Goal: Task Accomplishment & Management: Complete application form

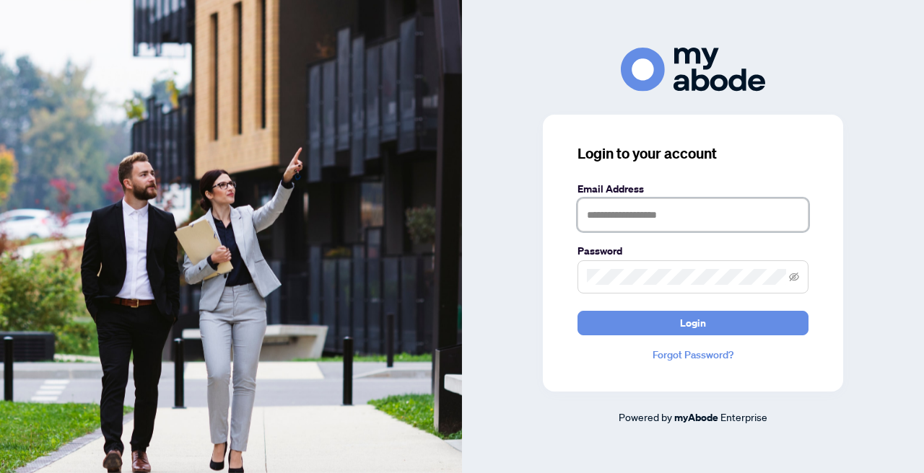
type input "**********"
click at [693, 323] on button "Login" at bounding box center [692, 323] width 231 height 25
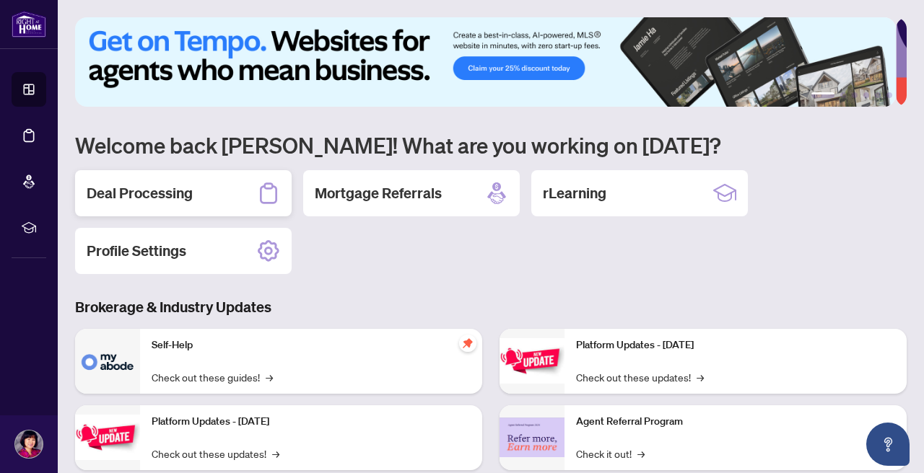
click at [182, 189] on h2 "Deal Processing" at bounding box center [140, 193] width 106 height 20
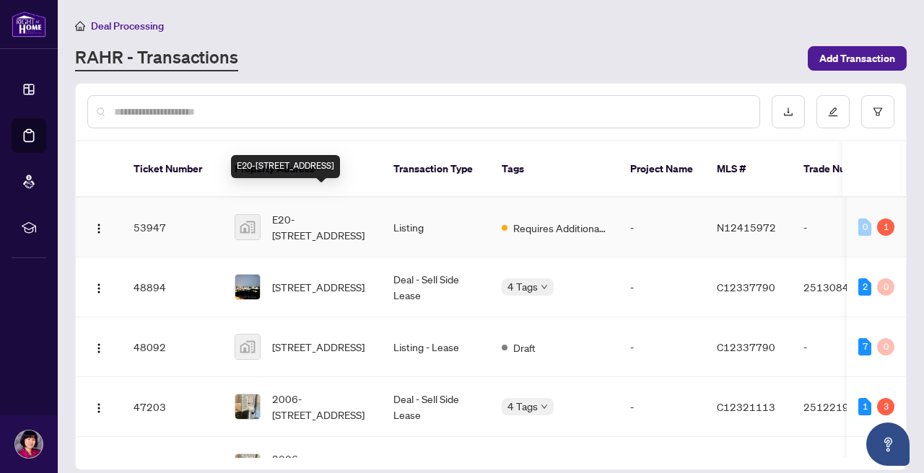
click at [289, 211] on span "E20-[STREET_ADDRESS]" at bounding box center [321, 227] width 98 height 32
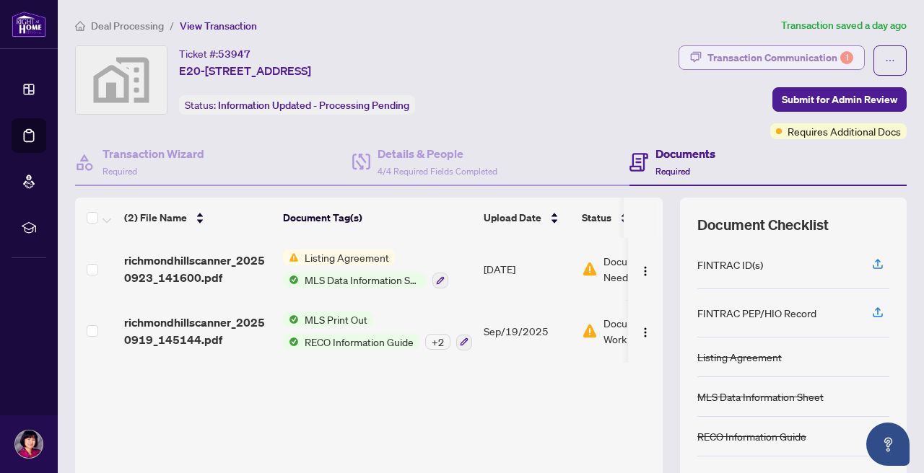
click at [815, 58] on div "Transaction Communication 1" at bounding box center [780, 57] width 146 height 23
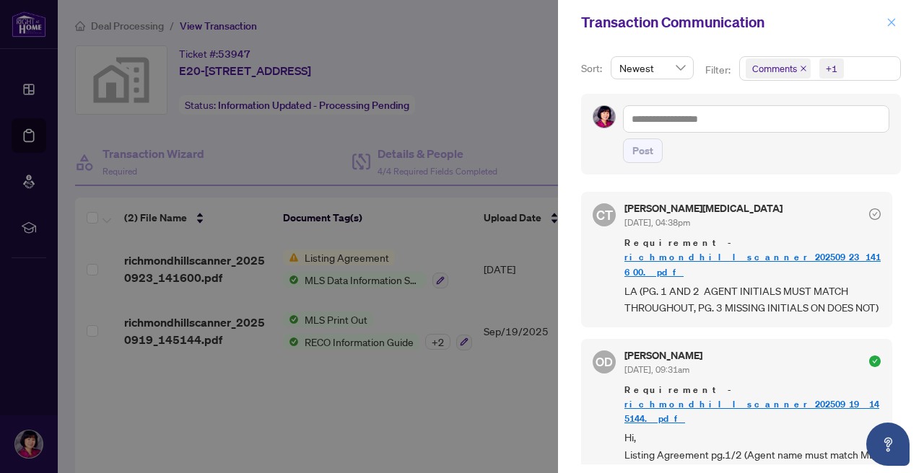
click at [890, 21] on icon "close" at bounding box center [892, 22] width 8 height 8
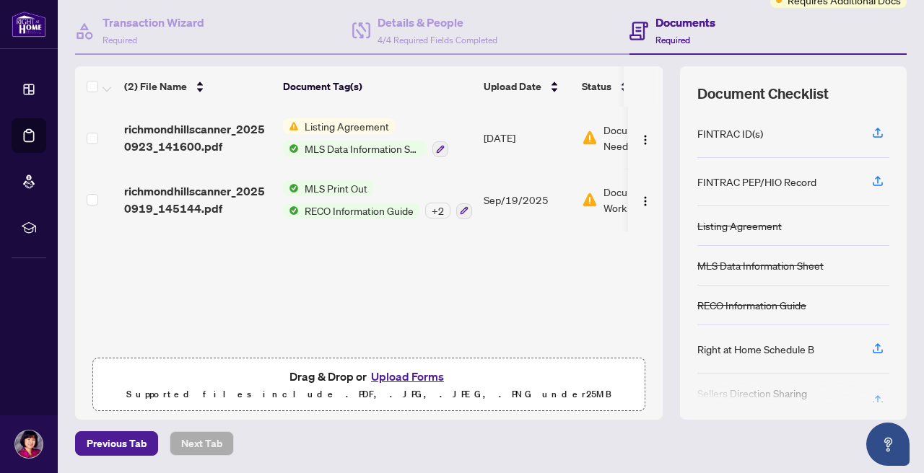
scroll to position [131, 0]
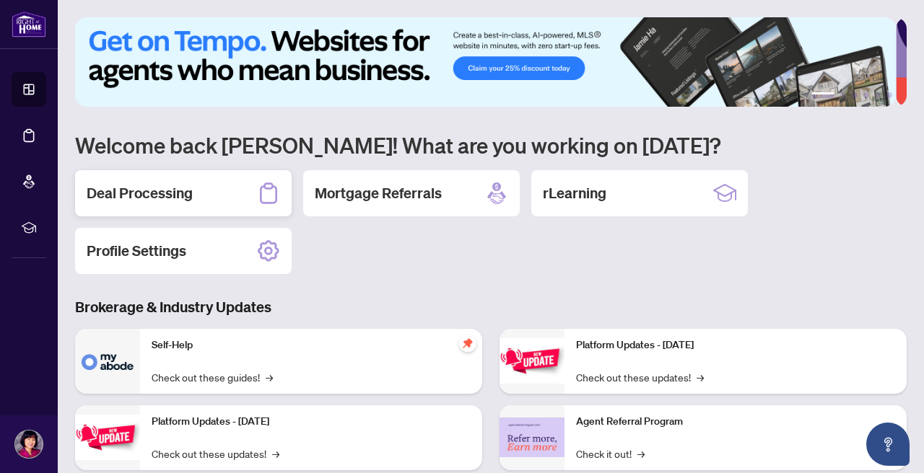
click at [162, 190] on h2 "Deal Processing" at bounding box center [140, 193] width 106 height 20
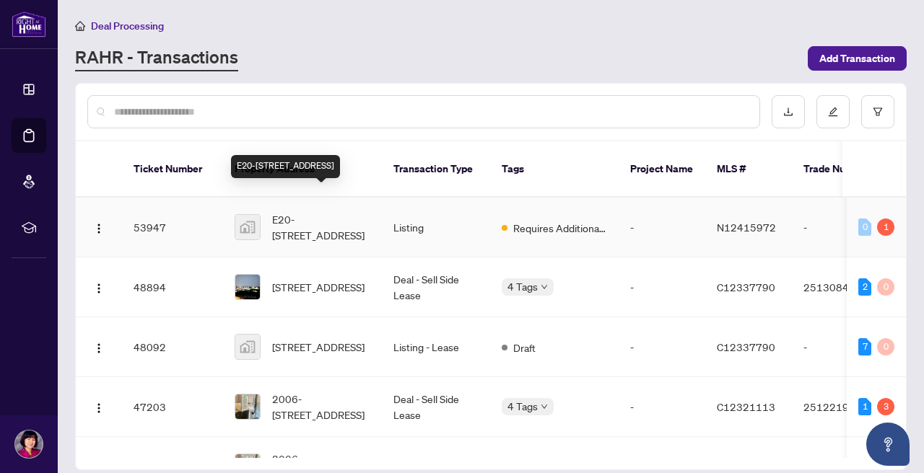
click at [303, 211] on span "E20-[STREET_ADDRESS]" at bounding box center [321, 227] width 98 height 32
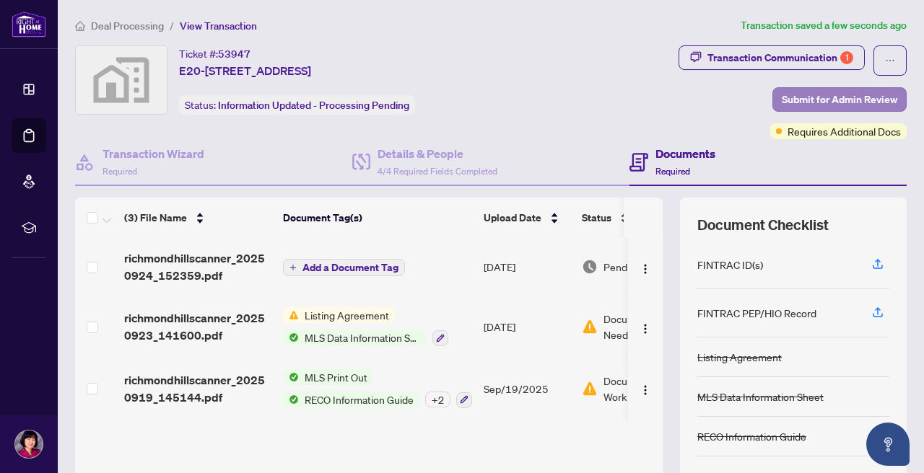
click at [843, 95] on span "Submit for Admin Review" at bounding box center [838, 99] width 115 height 23
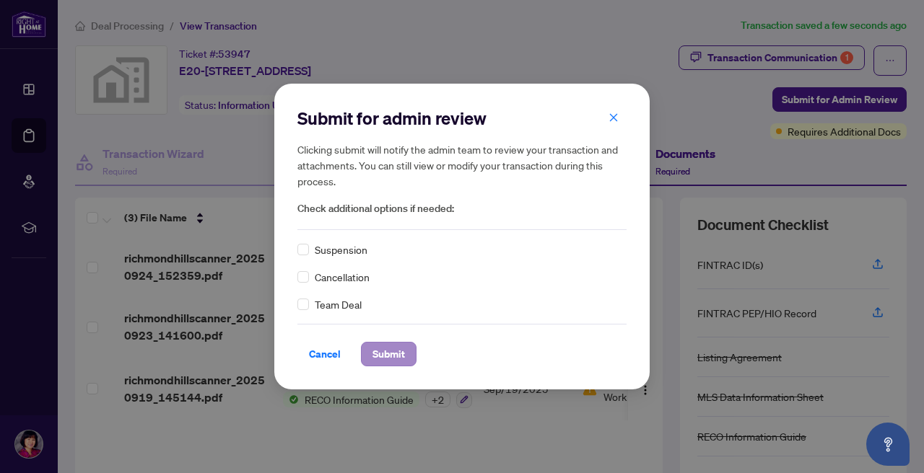
click at [382, 356] on span "Submit" at bounding box center [388, 354] width 32 height 23
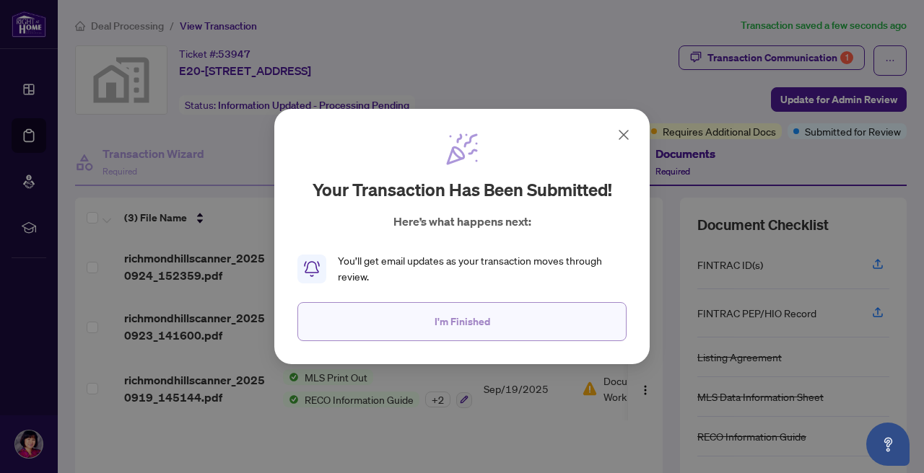
click at [473, 316] on span "I'm Finished" at bounding box center [462, 321] width 56 height 23
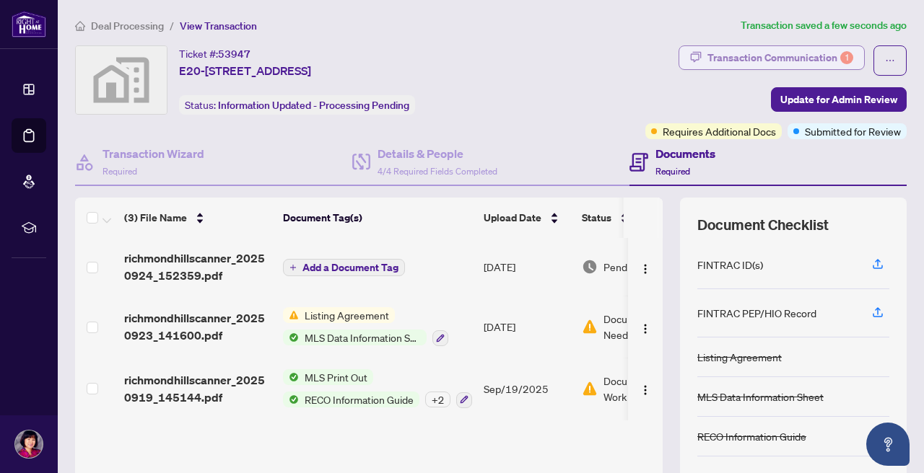
click at [825, 53] on div "Transaction Communication 1" at bounding box center [780, 57] width 146 height 23
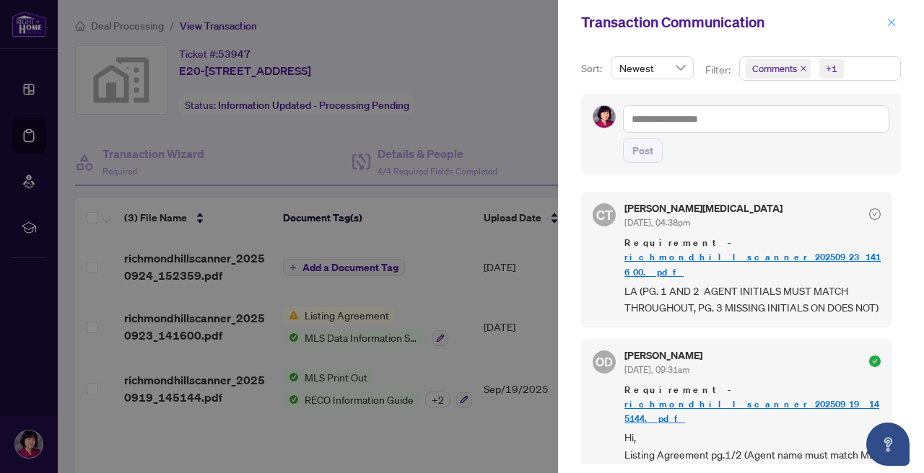
click at [892, 21] on icon "close" at bounding box center [891, 22] width 10 height 10
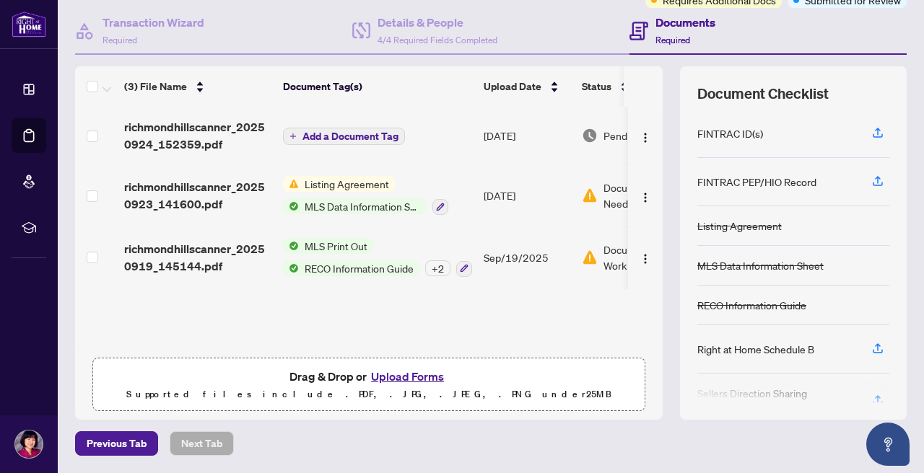
scroll to position [131, 0]
